Goal: Task Accomplishment & Management: Complete application form

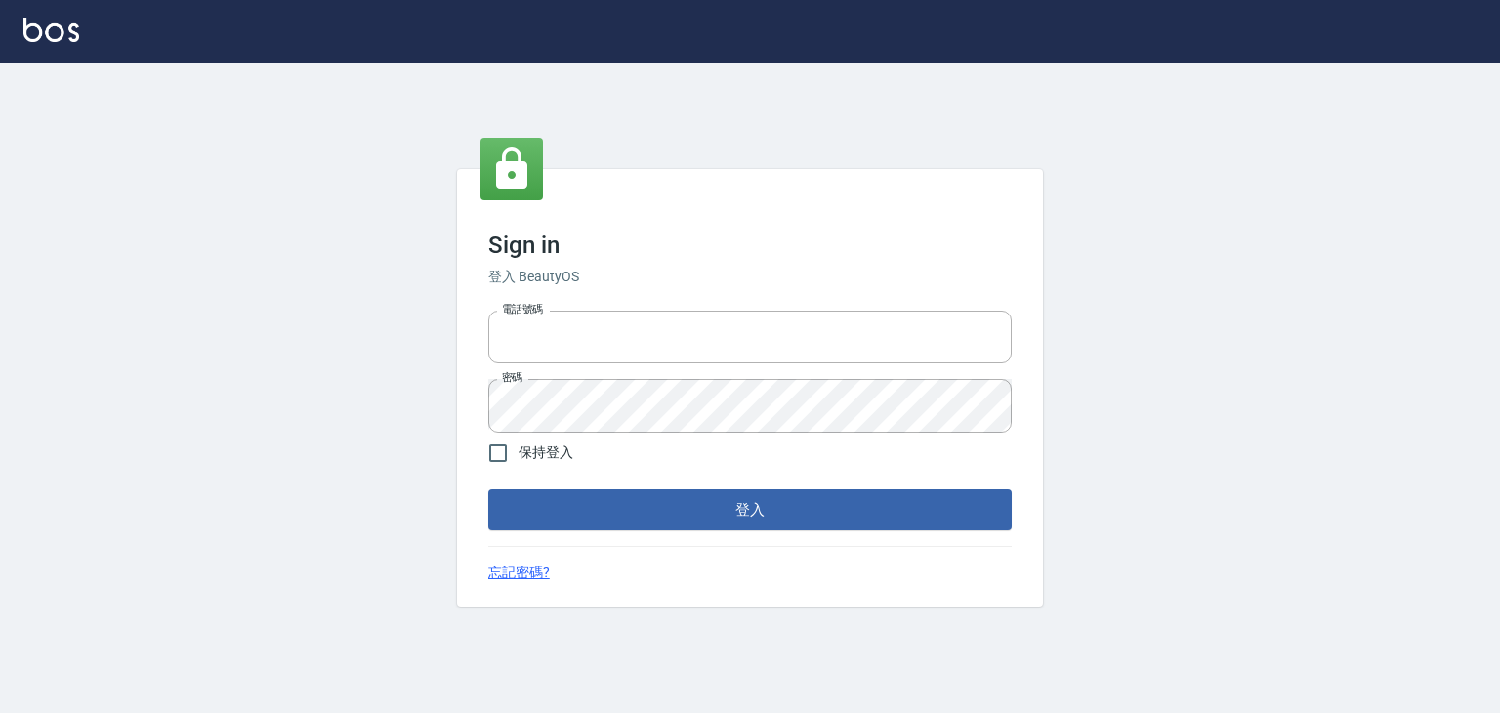
type input "6430581"
click at [542, 459] on span "保持登入" at bounding box center [546, 452] width 55 height 21
click at [519, 459] on input "保持登入" at bounding box center [498, 453] width 41 height 41
checkbox input "true"
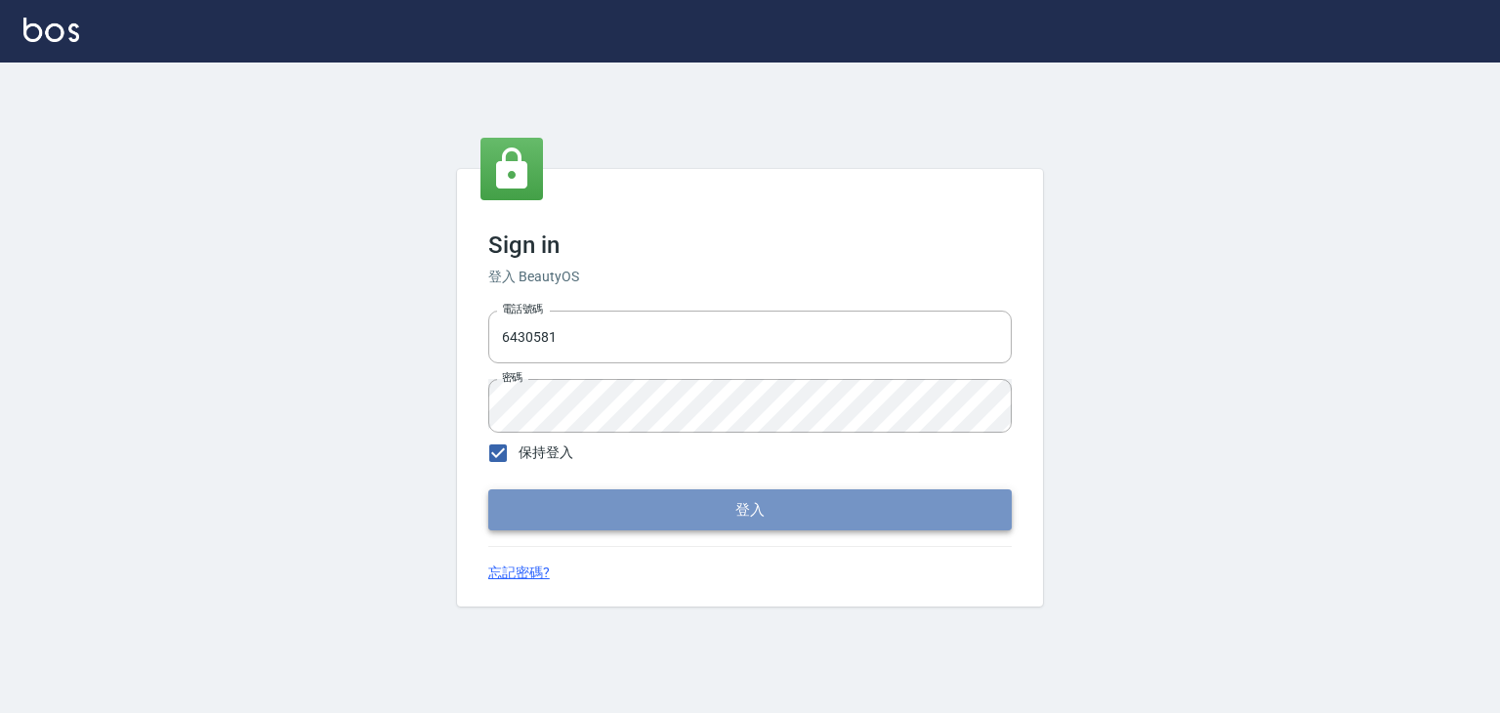
click at [607, 511] on button "登入" at bounding box center [749, 509] width 523 height 41
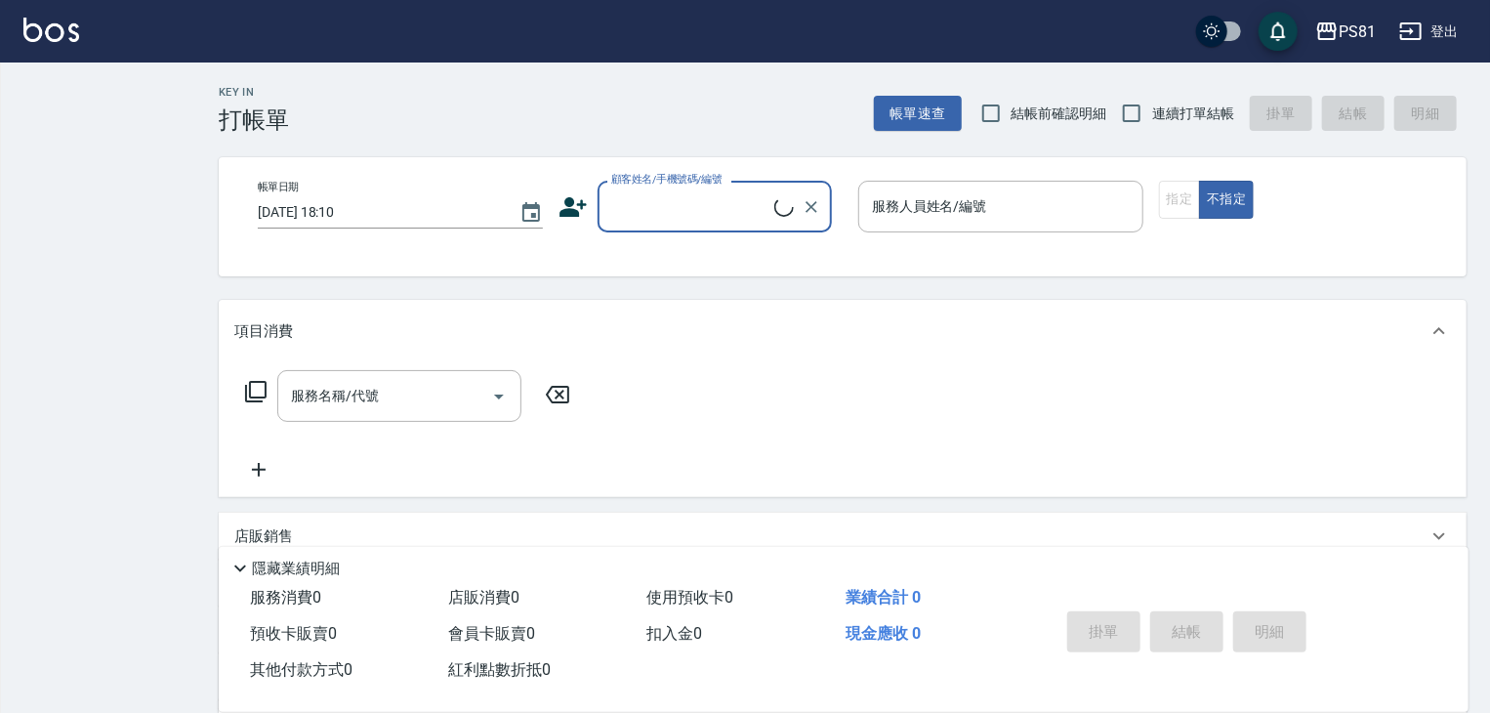
click at [84, 96] on div "PS81 登出 Key In 打帳單 帳單速查 結帳前確認明細 連續打單結帳 掛單 結帳 明細 帳單日期 [DATE] 18:10 顧客姓名/手機號碼/編號 …" at bounding box center [745, 466] width 1490 height 933
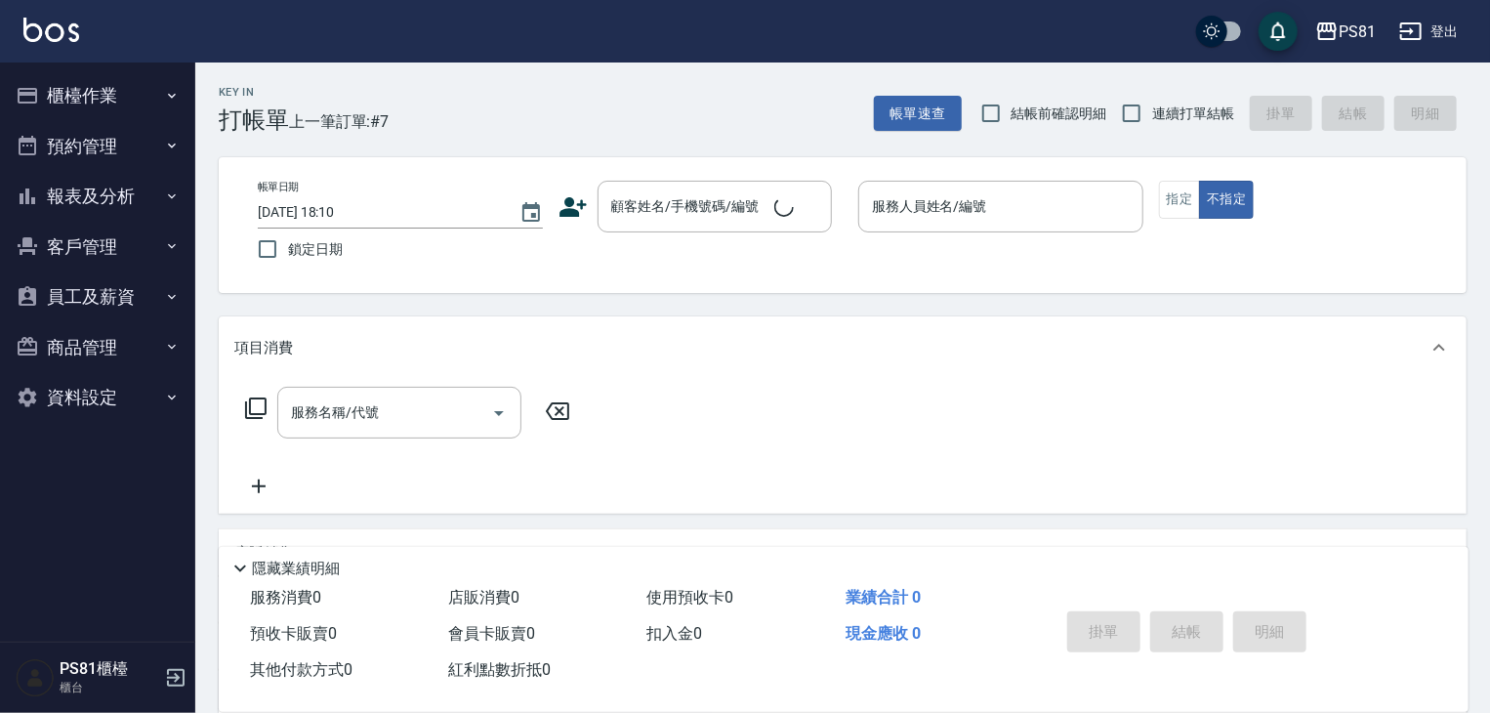
click at [88, 96] on button "櫃檯作業" at bounding box center [98, 95] width 180 height 51
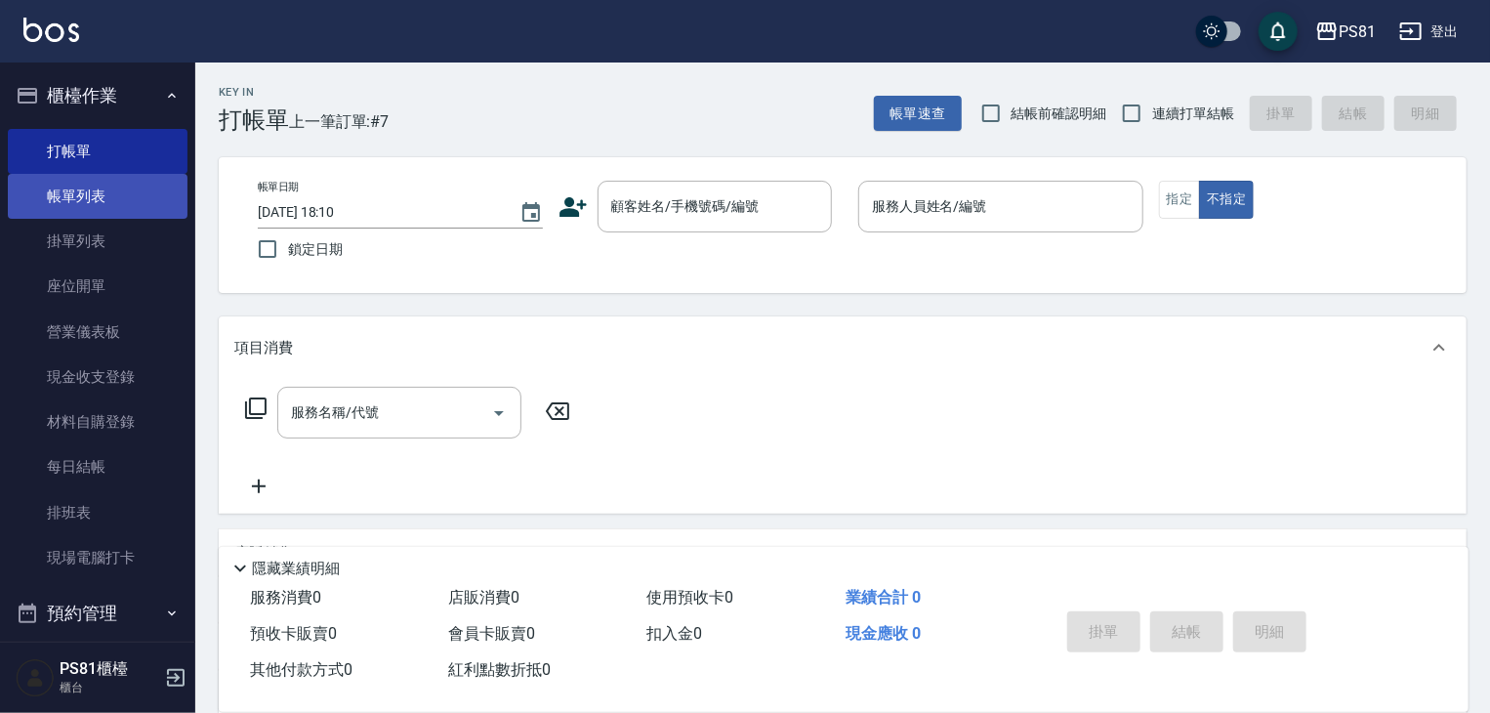
click at [127, 193] on link "帳單列表" at bounding box center [98, 196] width 180 height 45
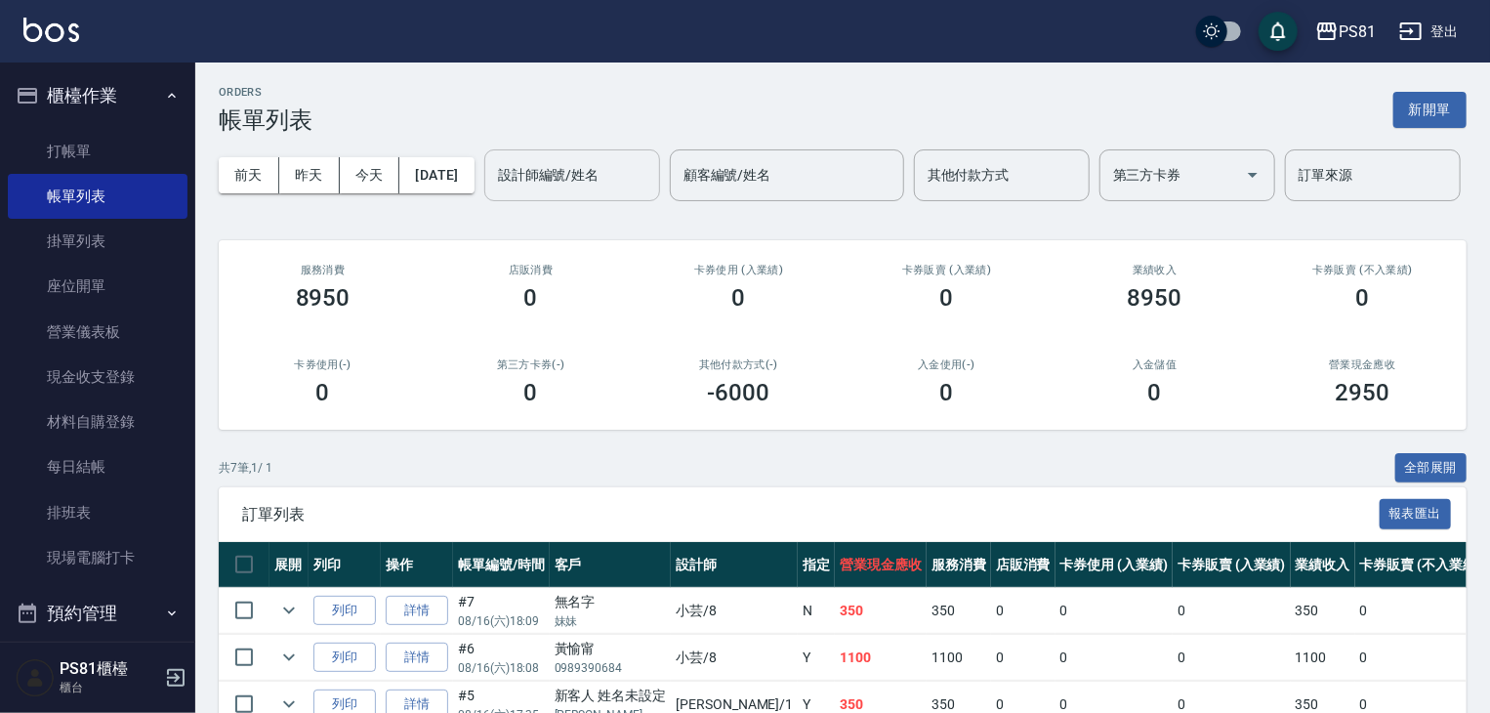
click at [493, 192] on input "設計師編號/姓名" at bounding box center [572, 175] width 158 height 34
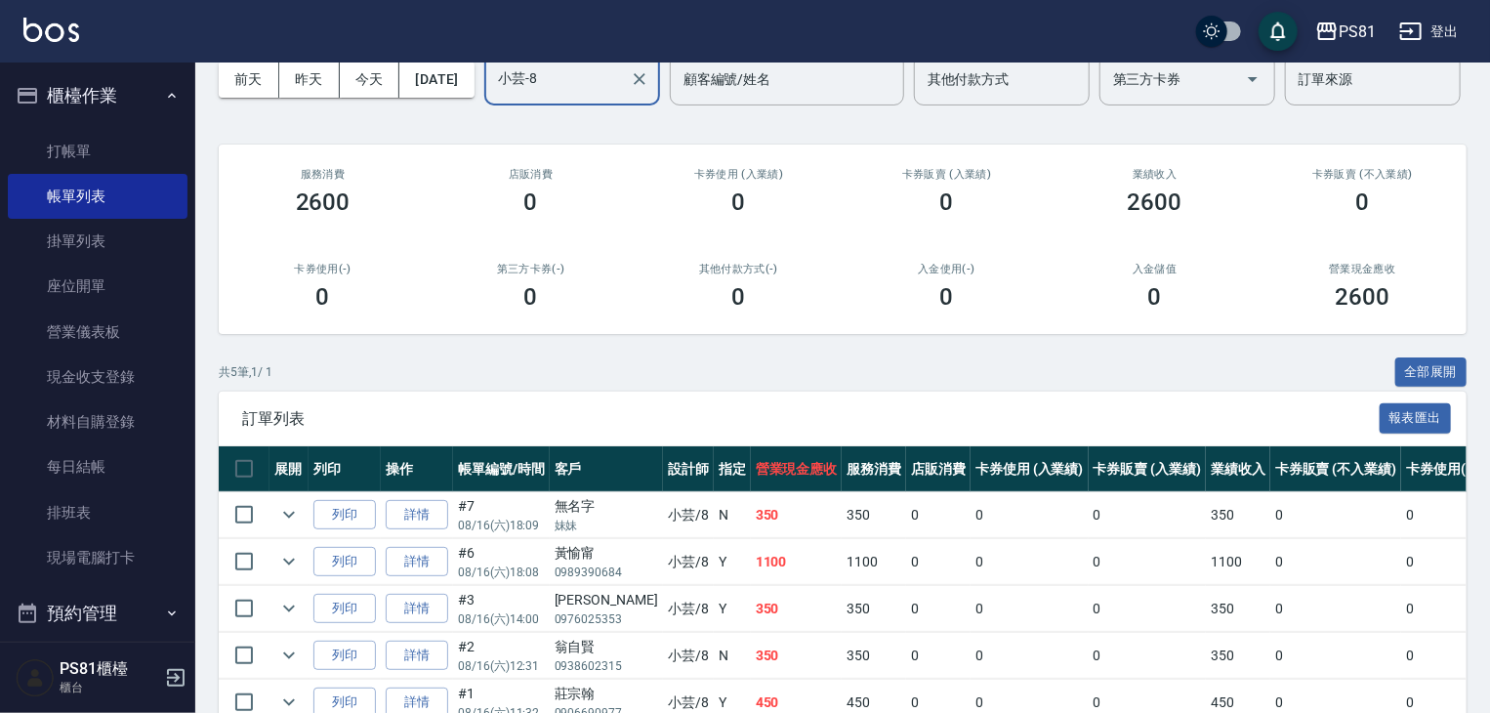
scroll to position [260, 0]
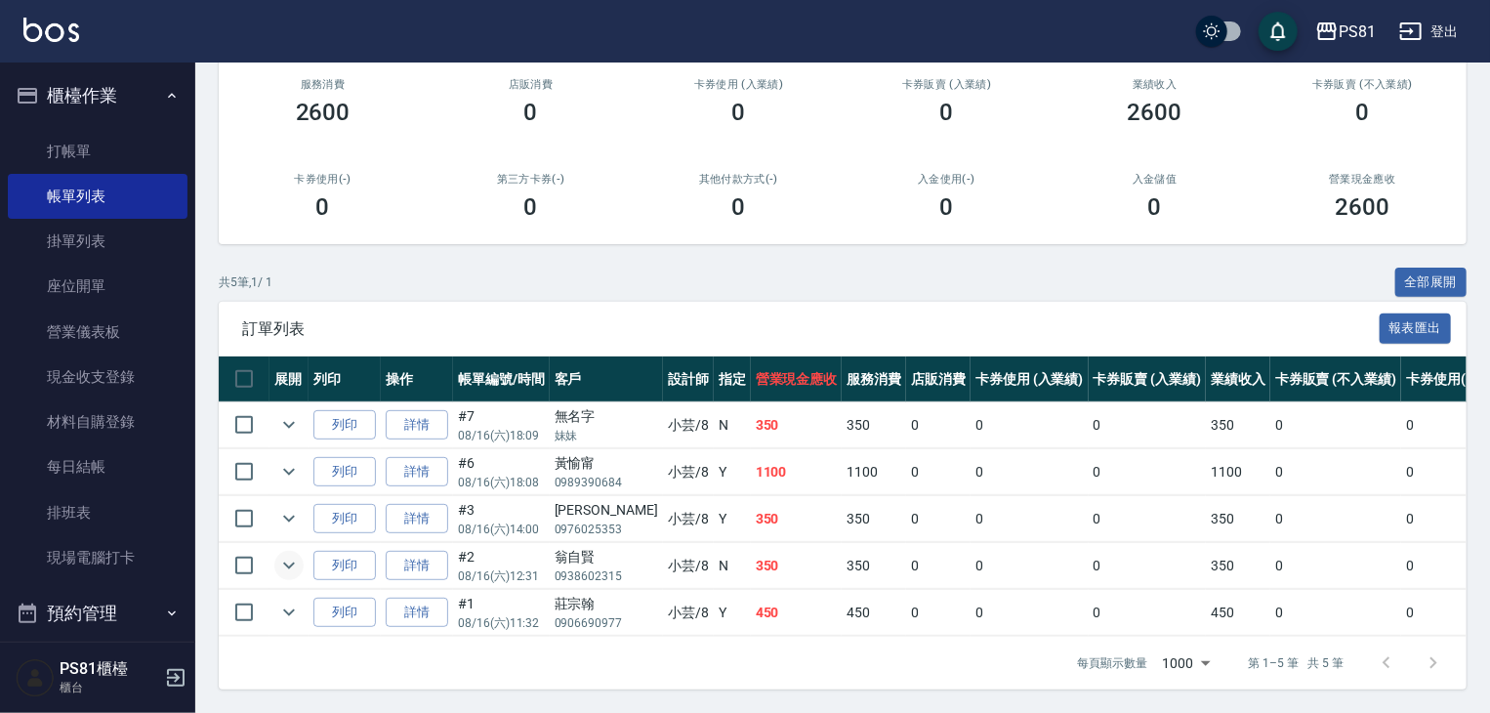
type input "小芸-8"
click at [288, 554] on icon "expand row" at bounding box center [288, 565] width 23 height 23
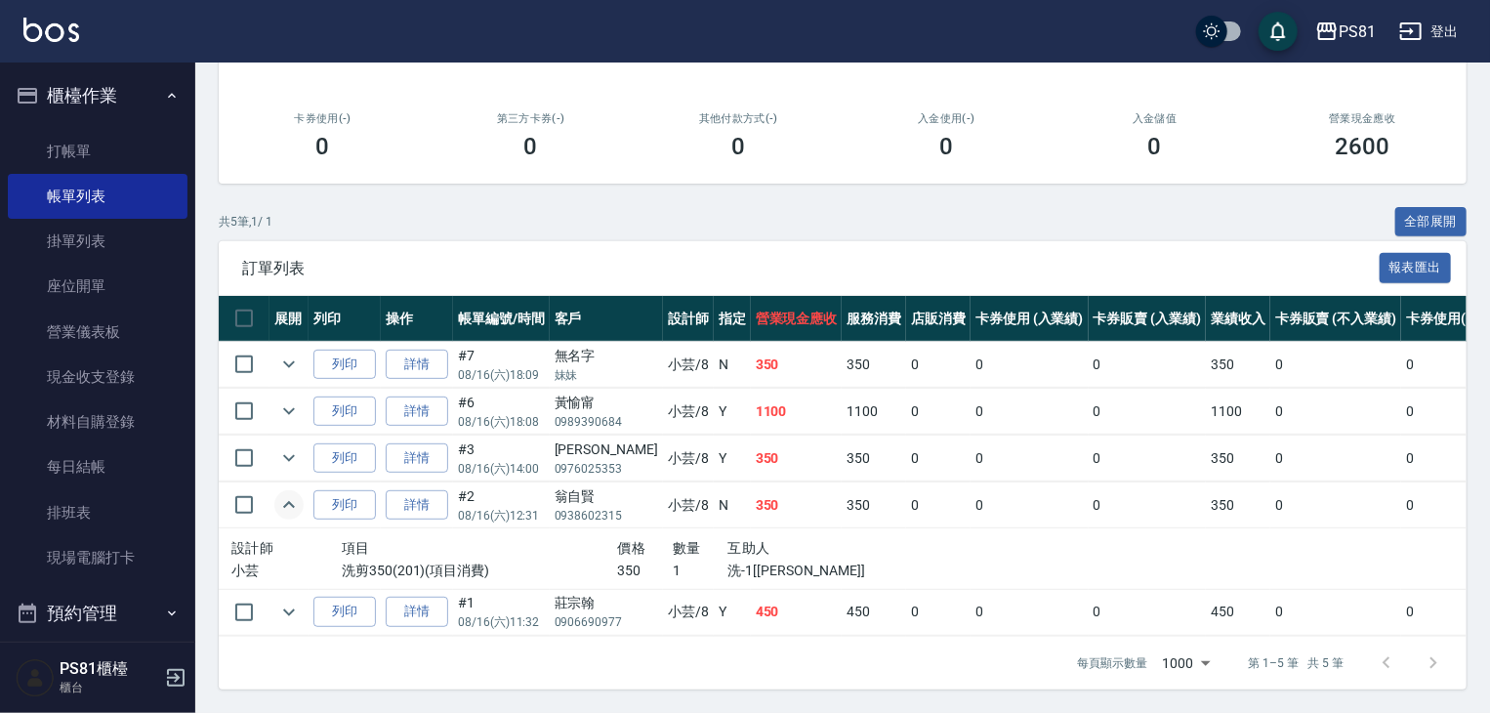
click at [288, 508] on icon "expand row" at bounding box center [289, 504] width 12 height 7
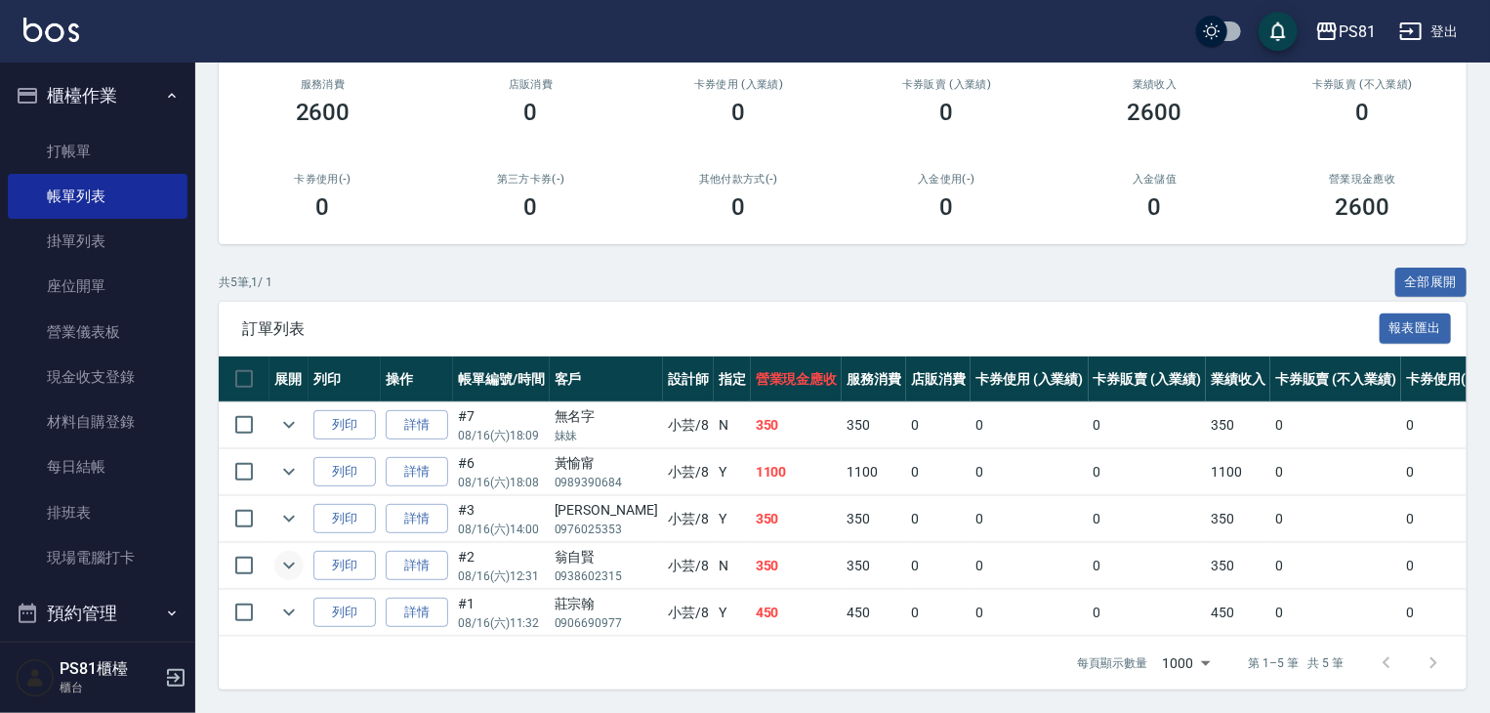
click at [288, 554] on icon "expand row" at bounding box center [288, 565] width 23 height 23
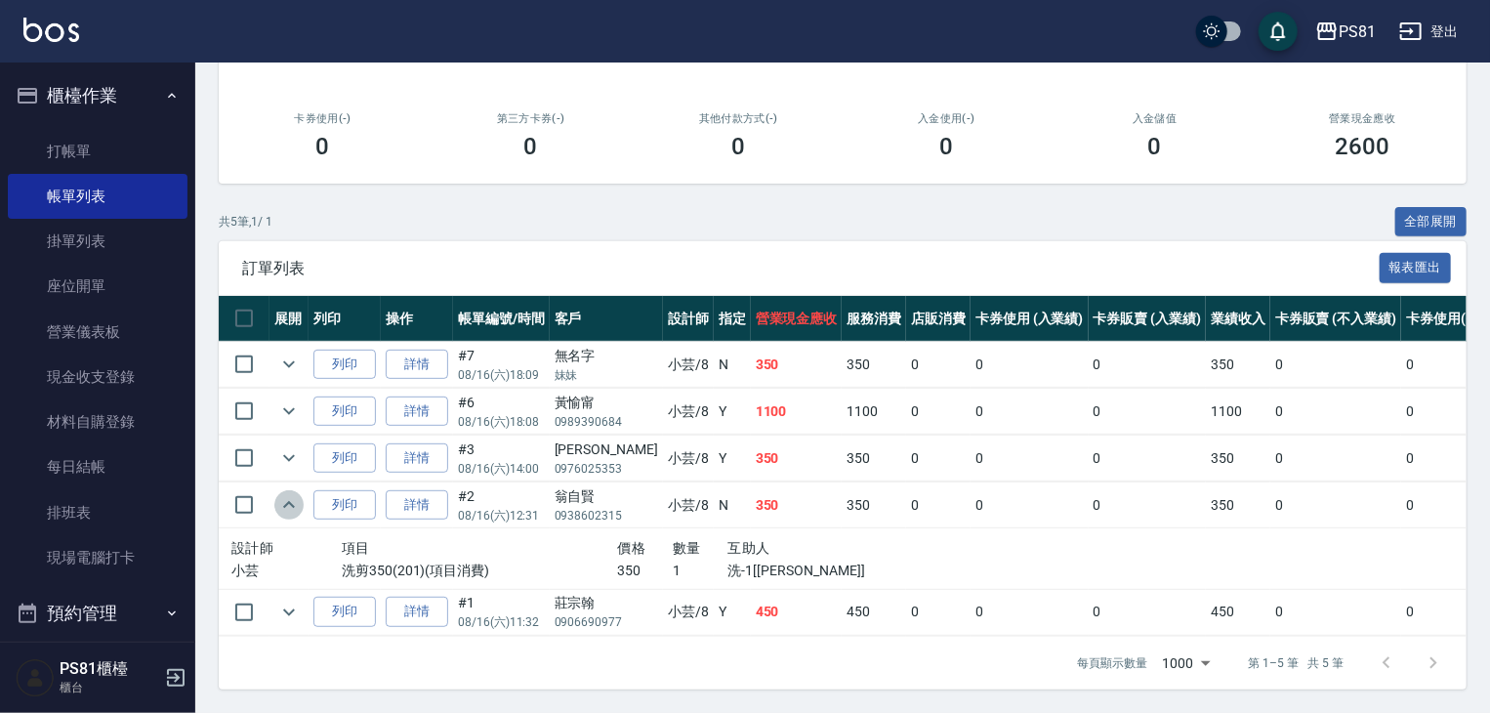
click at [285, 517] on icon "expand row" at bounding box center [288, 504] width 23 height 23
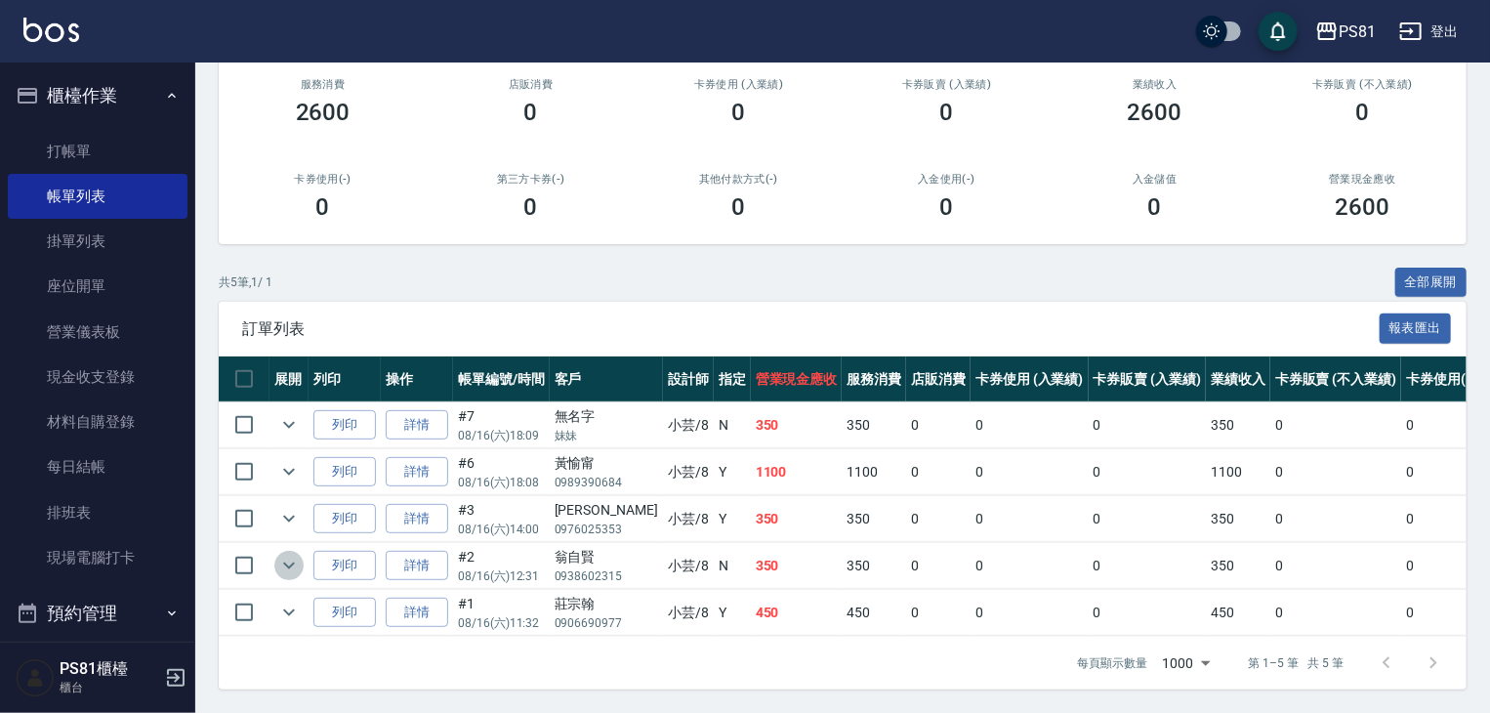
click at [293, 563] on icon "expand row" at bounding box center [289, 566] width 12 height 7
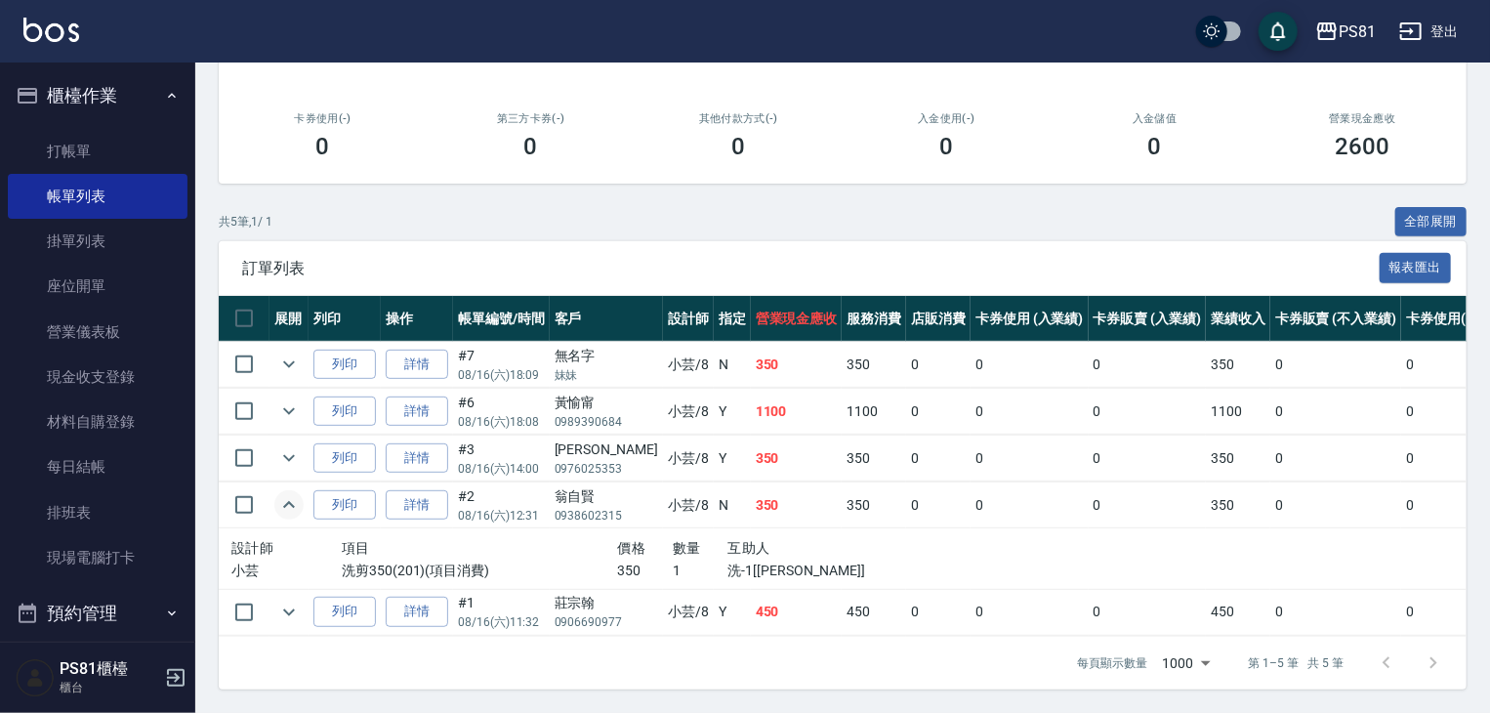
click at [292, 517] on icon "expand row" at bounding box center [288, 504] width 23 height 23
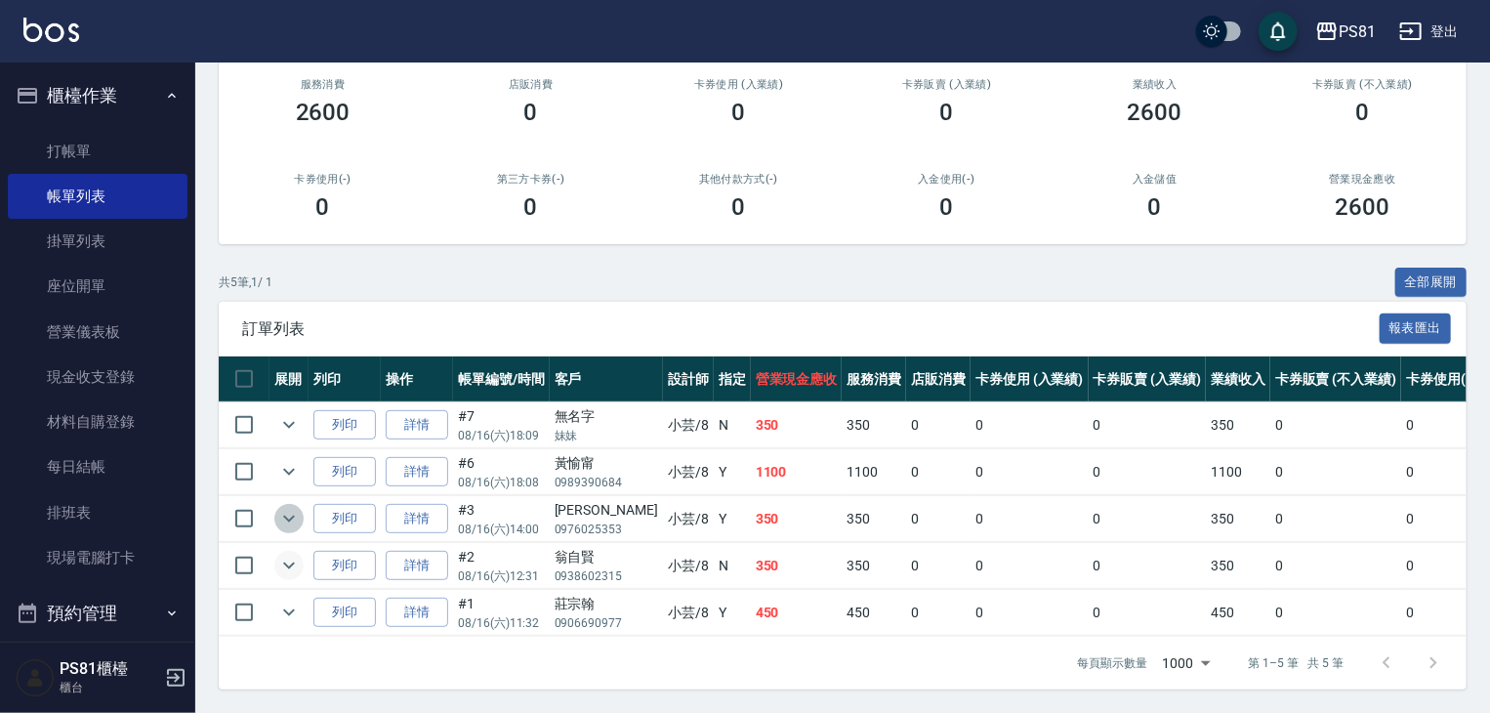
click at [291, 507] on icon "expand row" at bounding box center [288, 518] width 23 height 23
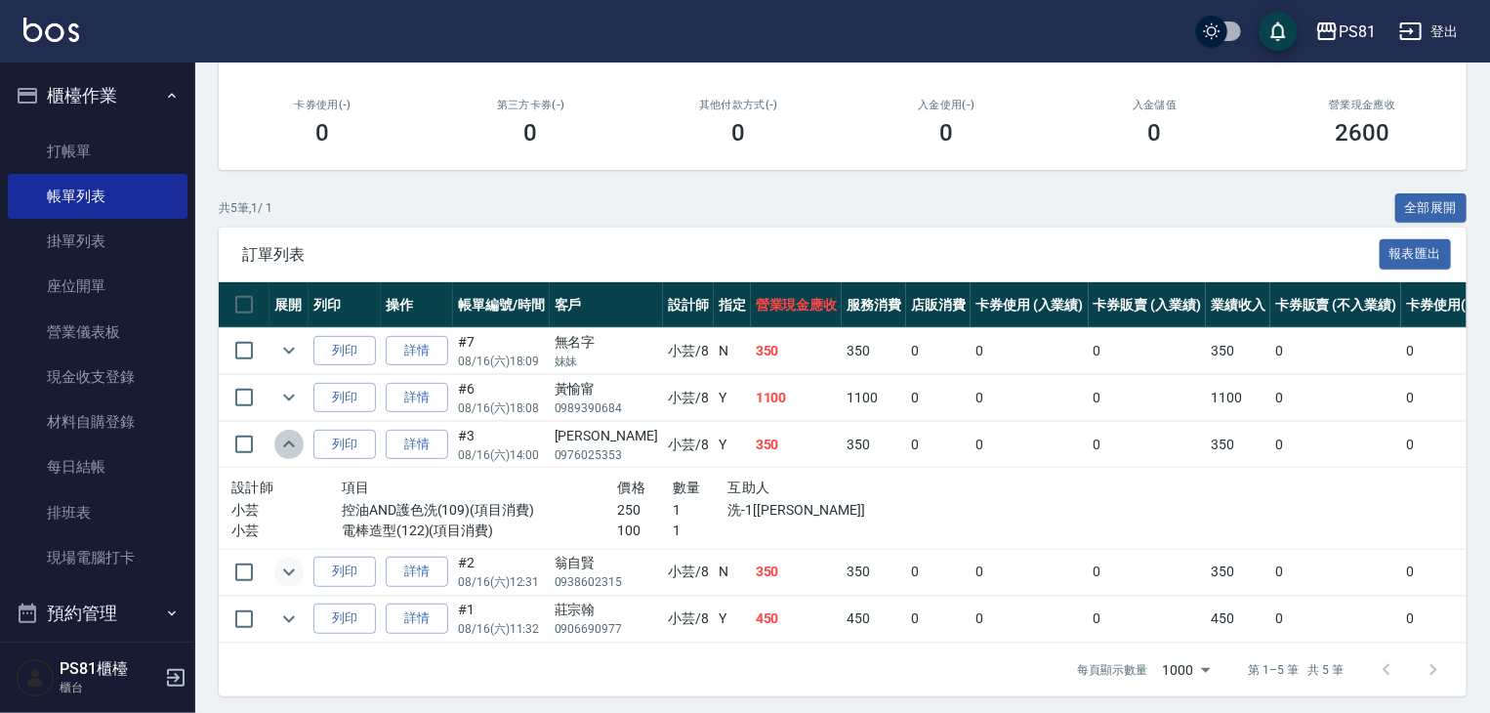
click at [291, 456] on icon "expand row" at bounding box center [288, 444] width 23 height 23
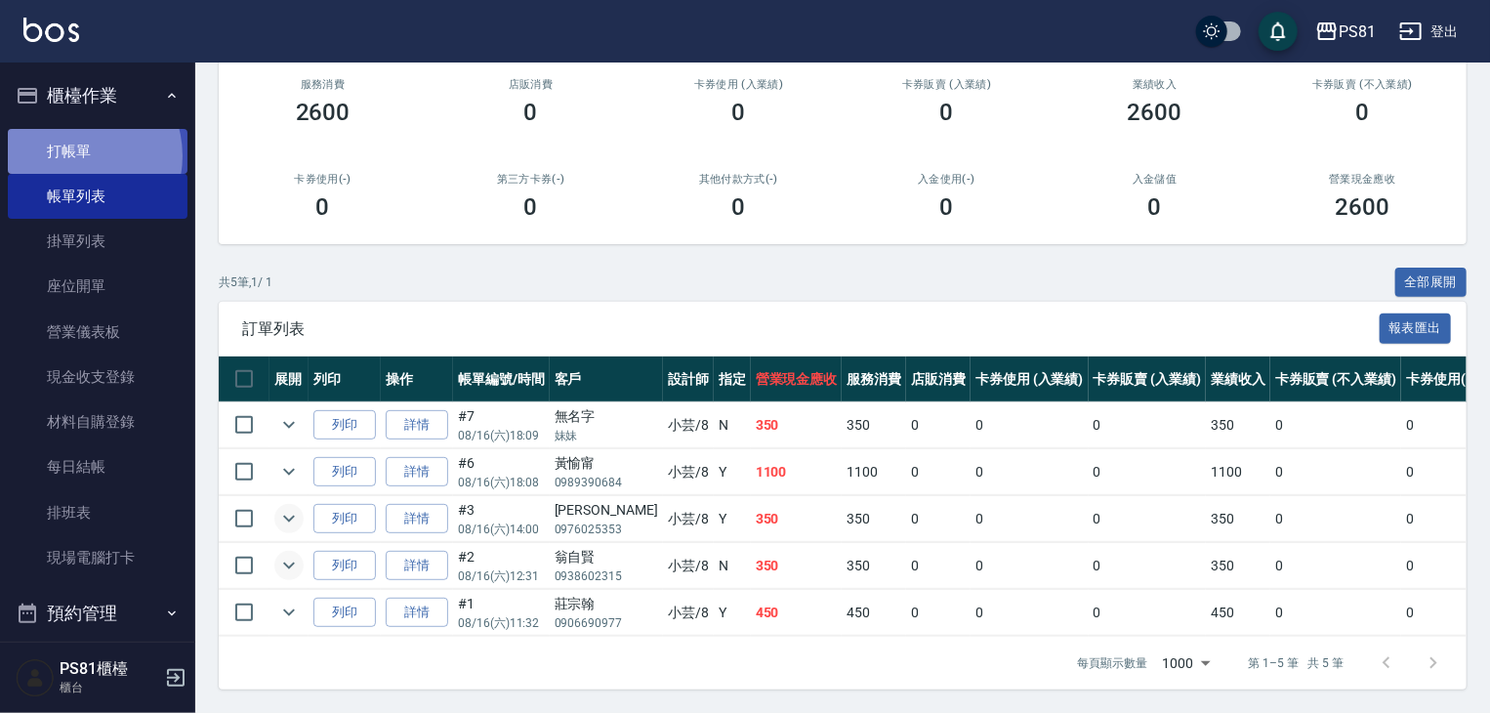
click at [72, 155] on link "打帳單" at bounding box center [98, 151] width 180 height 45
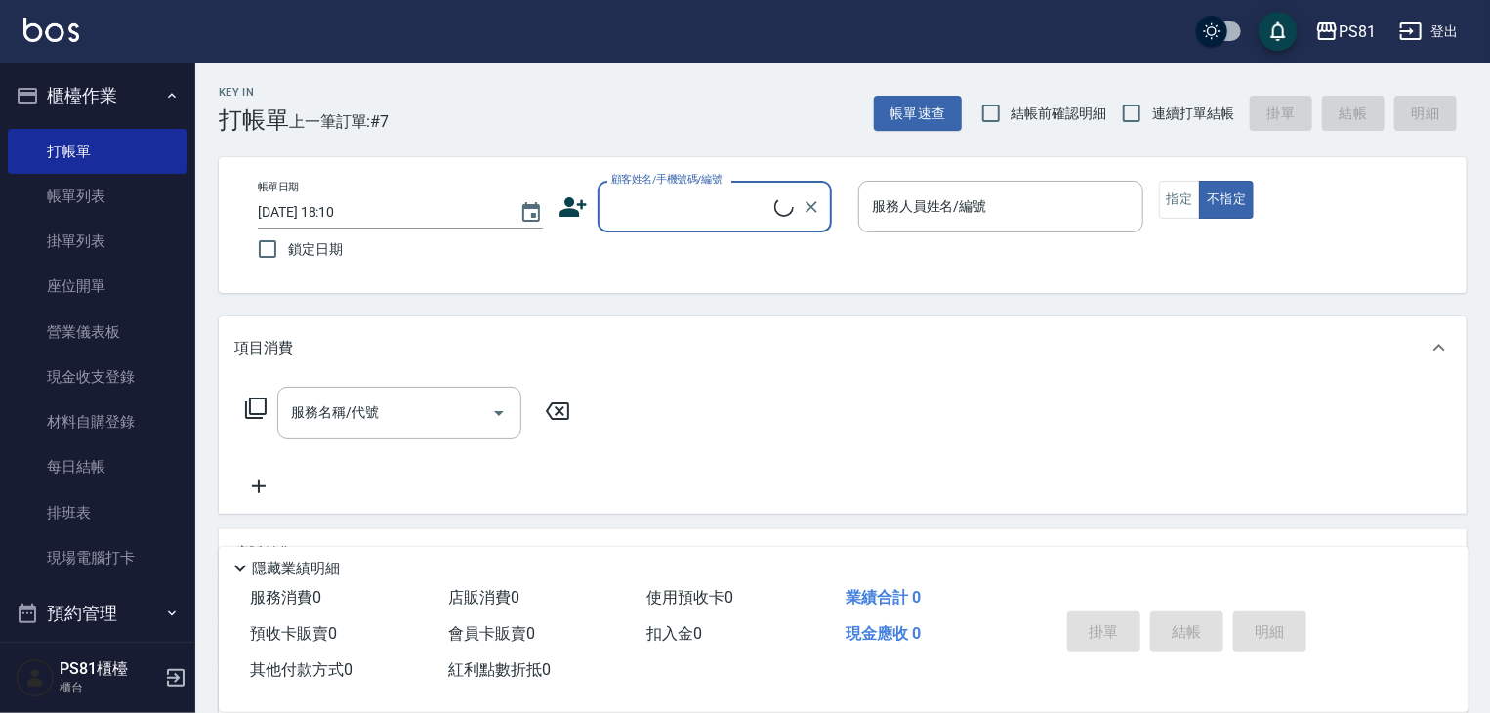
click at [380, 144] on div "Key In 打帳單 上一筆訂單:#7 帳單速查 結帳前確認明細 連續打單結帳 掛單 結帳 明細 帳單日期 [DATE] 18:10 鎖定日期 顧客姓名/手機…" at bounding box center [842, 506] width 1295 height 887
click at [625, 218] on input "顧客姓名/手機號碼/編號" at bounding box center [700, 206] width 188 height 34
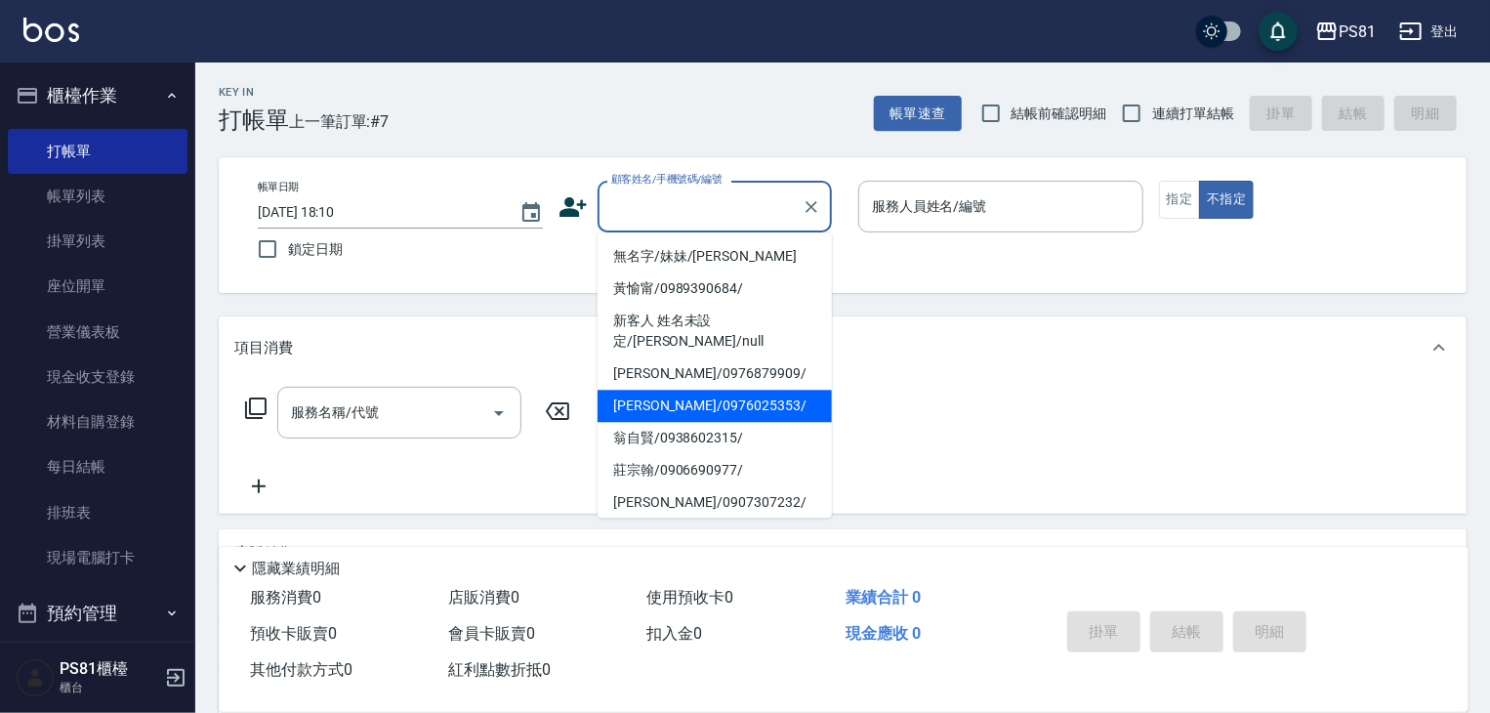
click at [692, 394] on li "[PERSON_NAME]/0976025353/" at bounding box center [715, 406] width 234 height 32
type input "[PERSON_NAME]/0976025353/"
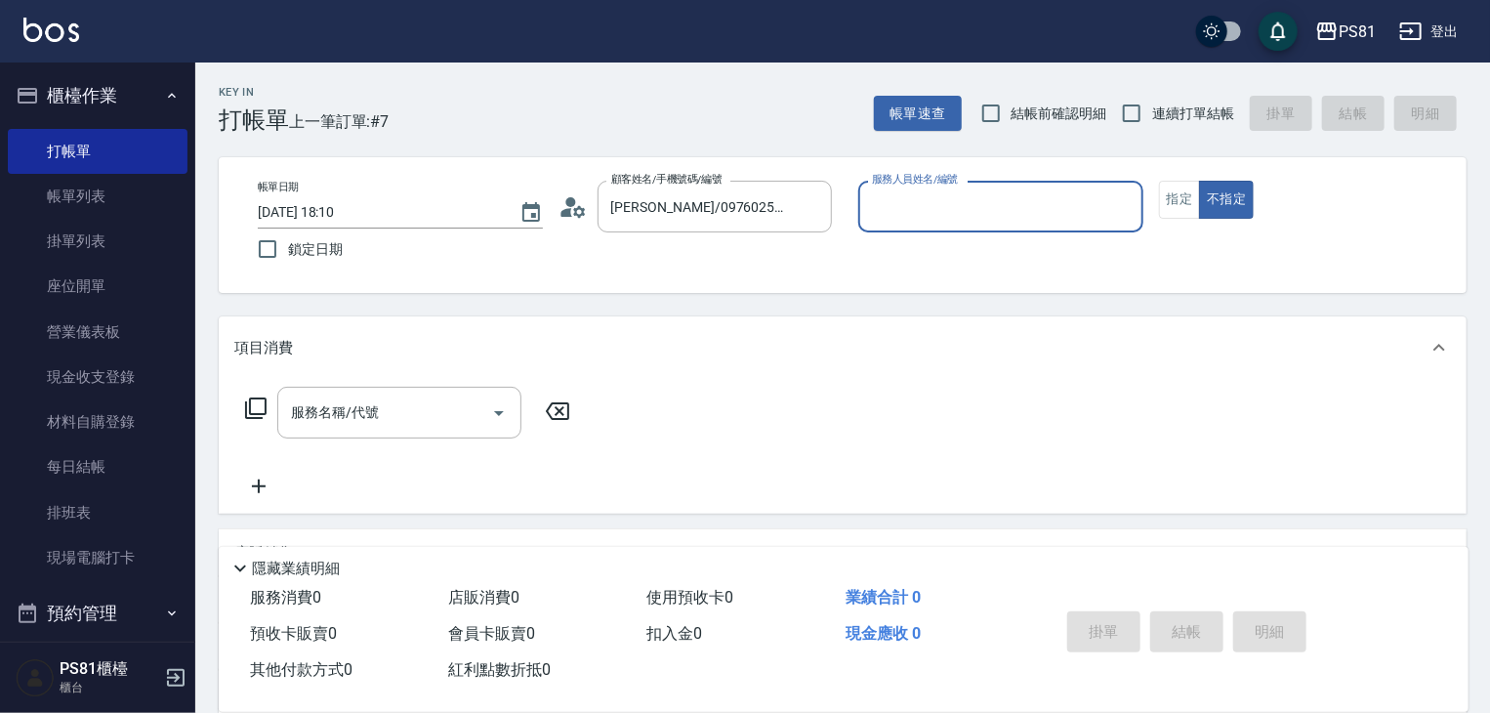
type input "小芸-8"
click at [1113, 208] on icon "Clear" at bounding box center [1123, 207] width 20 height 20
click at [931, 216] on input "服務人員姓名/編號" at bounding box center [1001, 206] width 268 height 34
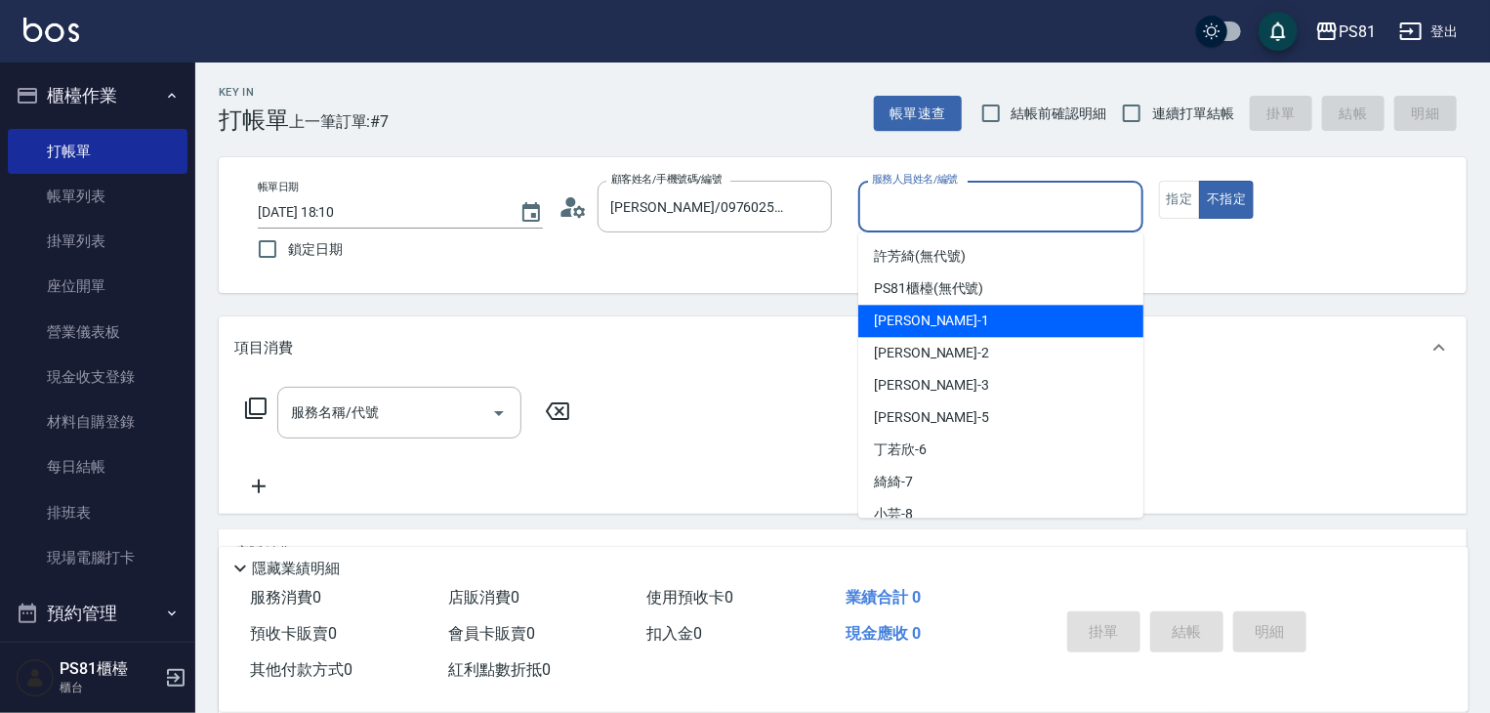
click at [934, 321] on div "[PERSON_NAME] -1" at bounding box center [1000, 321] width 285 height 32
type input "[PERSON_NAME]-1"
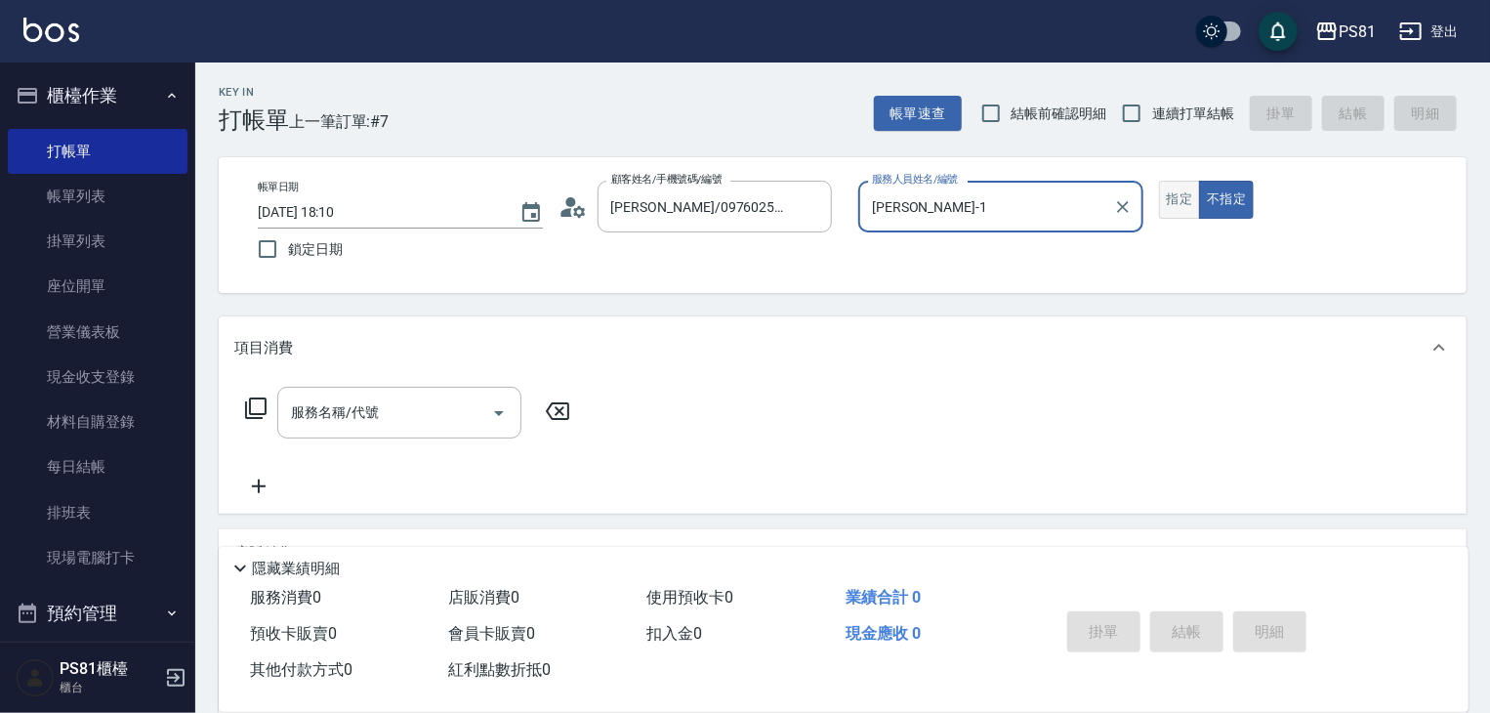
click at [1164, 212] on button "指定" at bounding box center [1180, 200] width 42 height 38
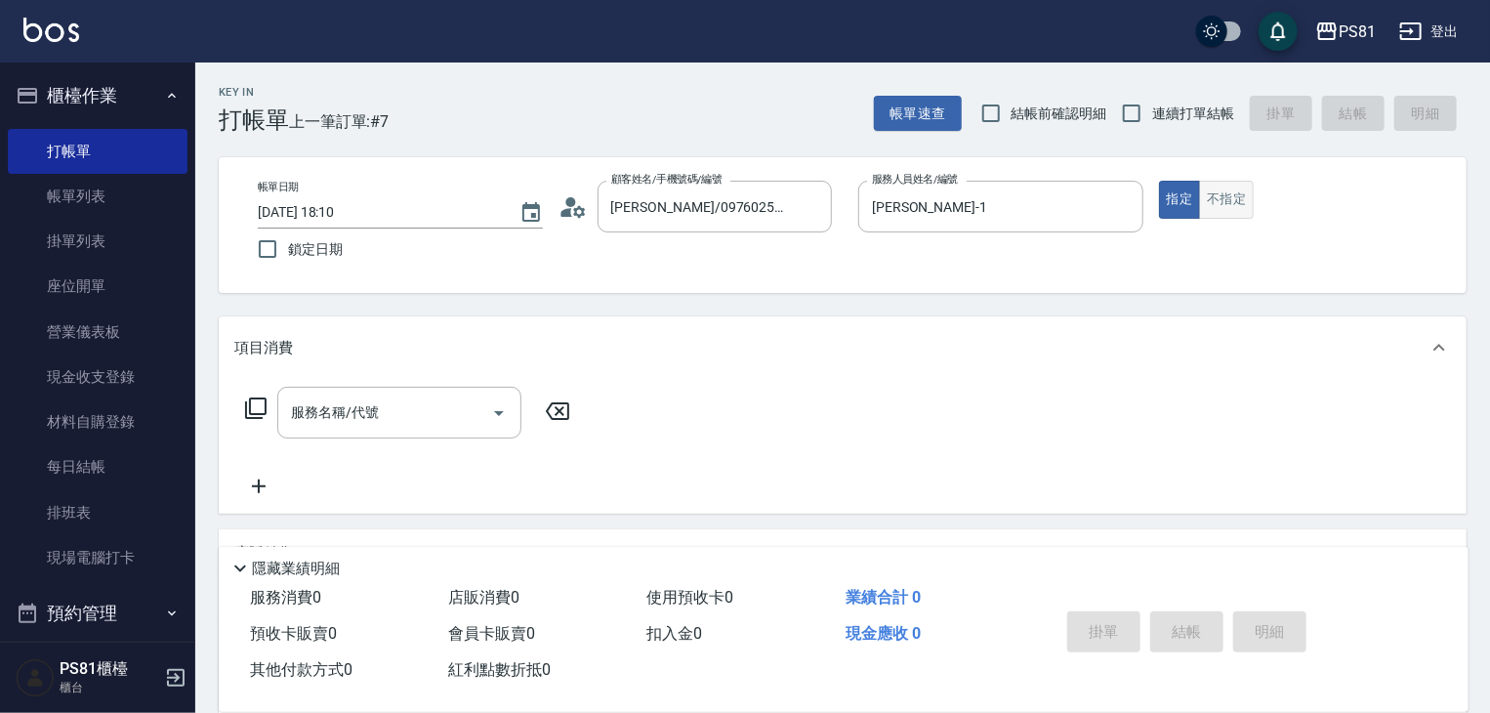
click at [1241, 206] on button "不指定" at bounding box center [1226, 200] width 55 height 38
click at [408, 425] on input "服務名稱/代號" at bounding box center [384, 413] width 197 height 34
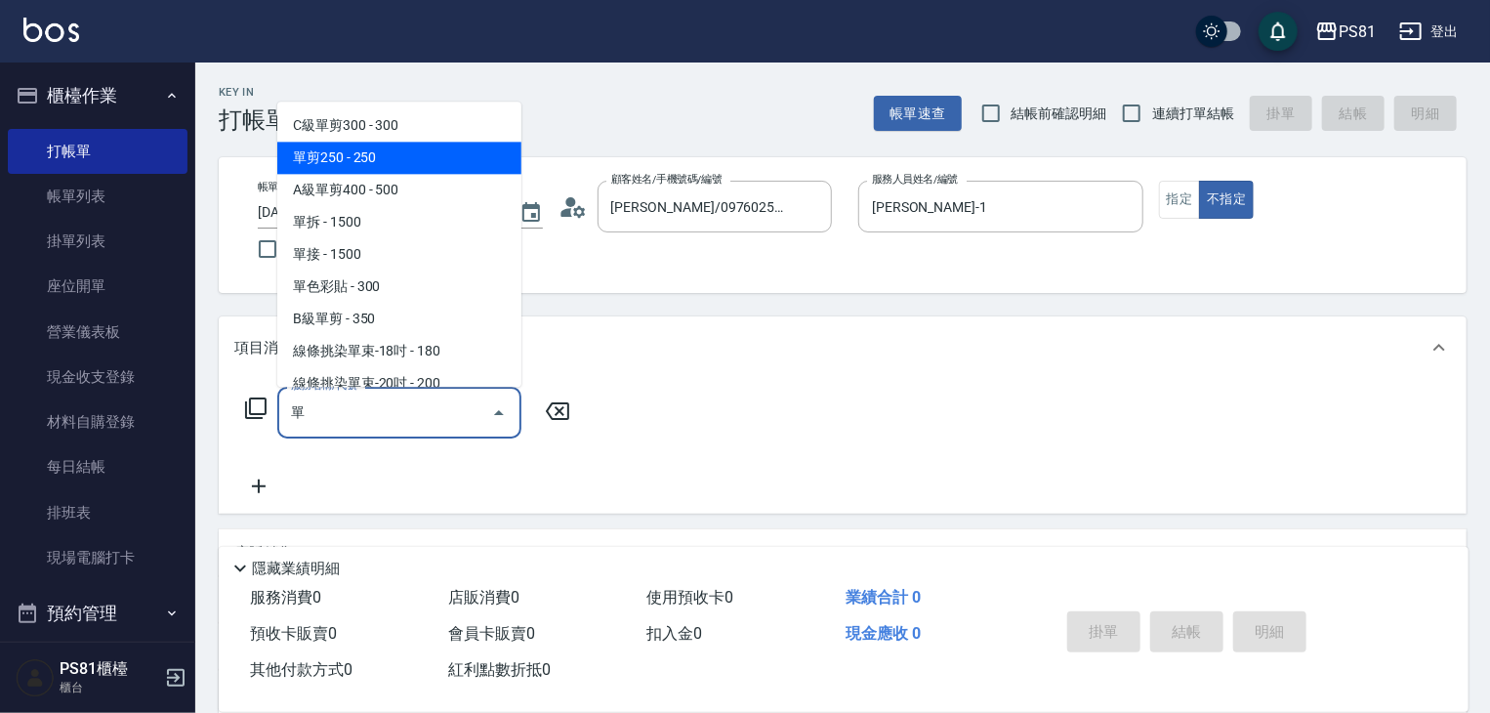
click at [426, 160] on span "單剪250 - 250" at bounding box center [399, 158] width 244 height 32
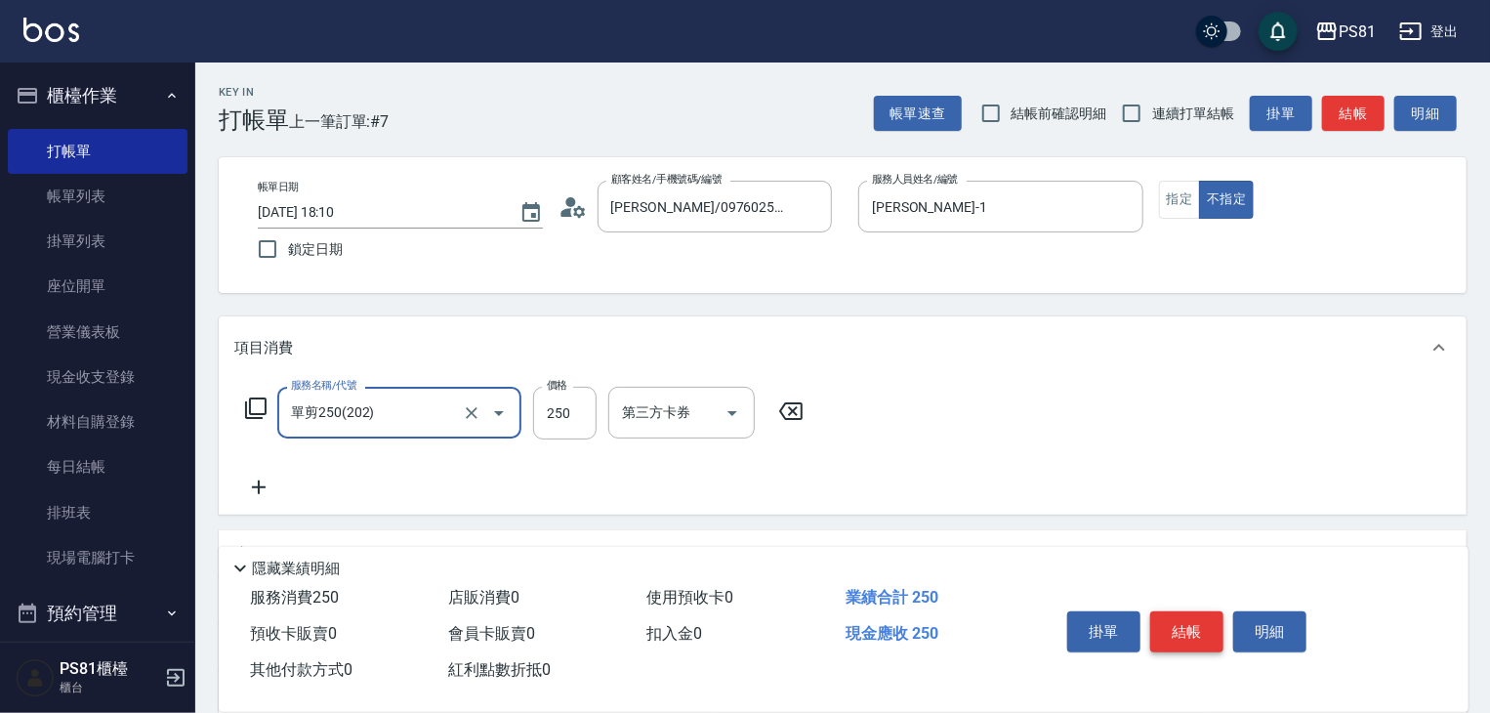
type input "單剪250(202)"
click at [1191, 616] on button "結帳" at bounding box center [1186, 631] width 73 height 41
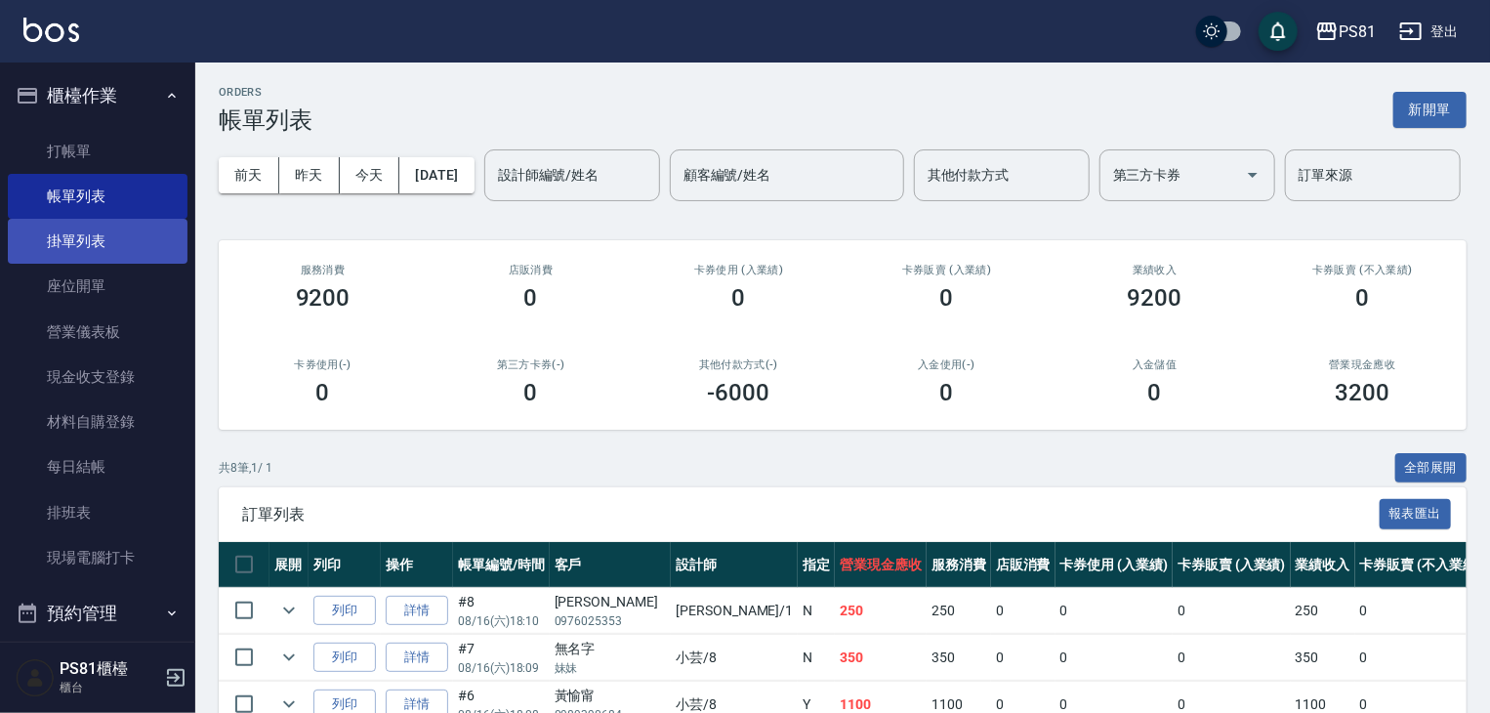
click at [137, 254] on link "掛單列表" at bounding box center [98, 241] width 180 height 45
